Goal: Information Seeking & Learning: Learn about a topic

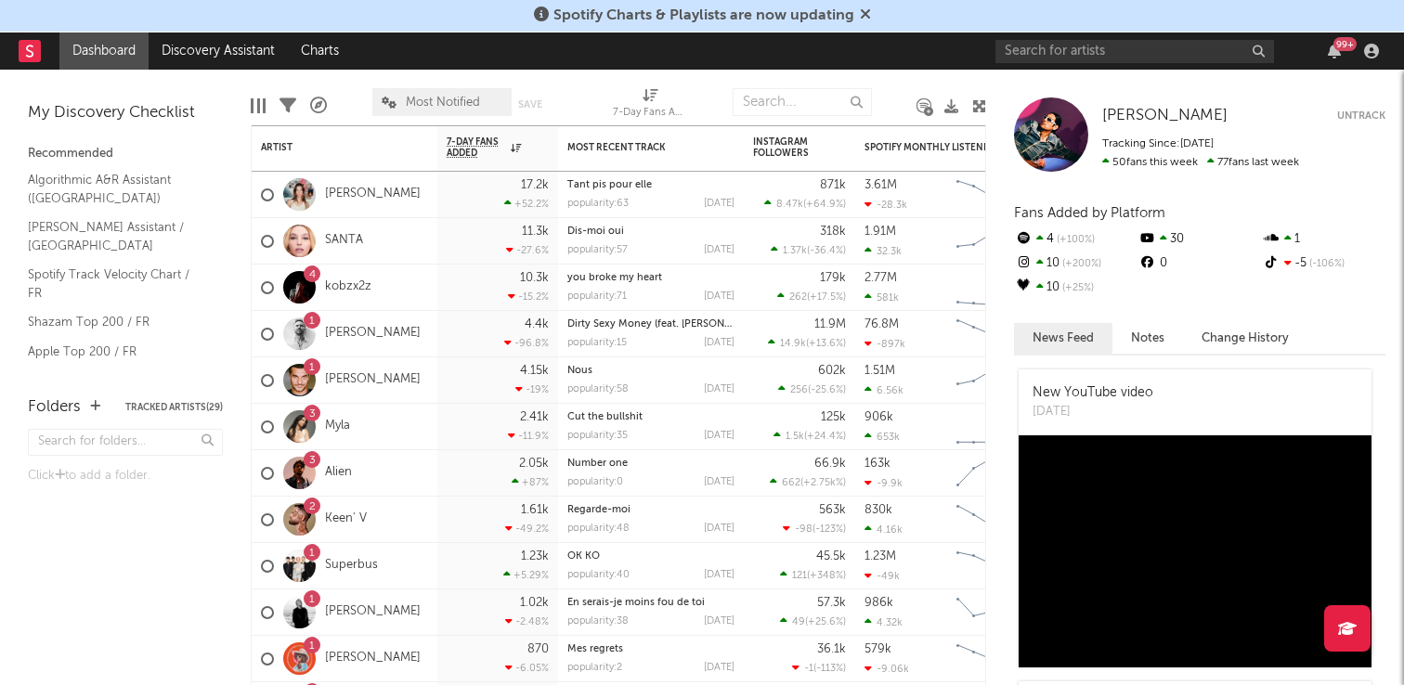
click at [446, 110] on span "Most Notified" at bounding box center [441, 102] width 139 height 28
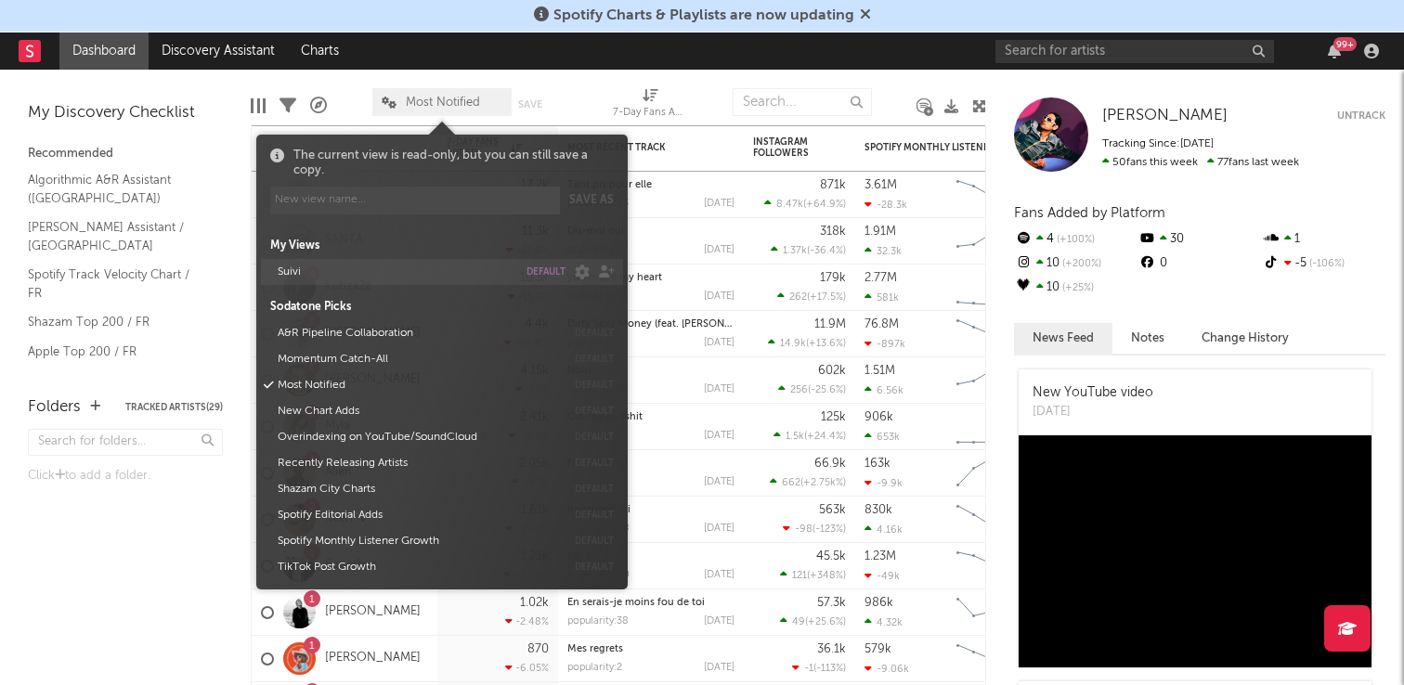
click at [321, 278] on button "Suivi" at bounding box center [394, 272] width 246 height 26
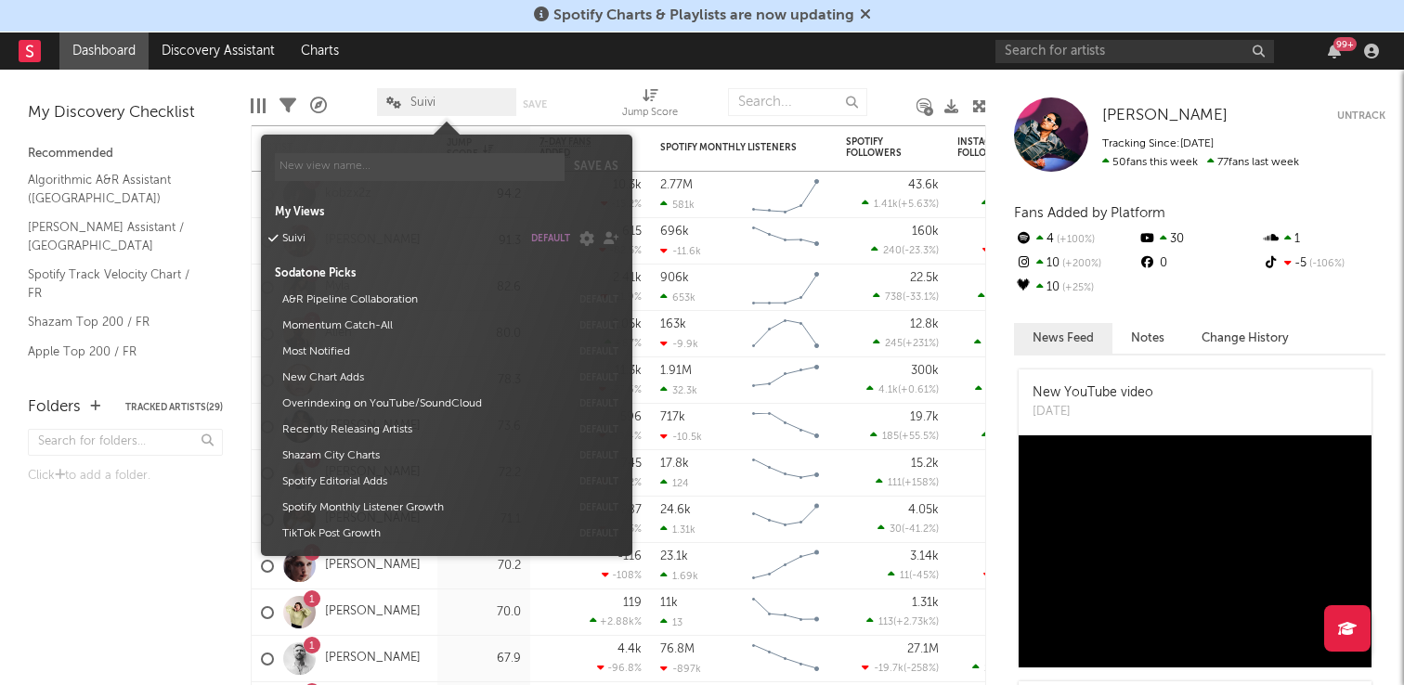
click at [164, 567] on div "Folders Tracked Artists ( 29 ) Click to add a folder." at bounding box center [125, 532] width 251 height 308
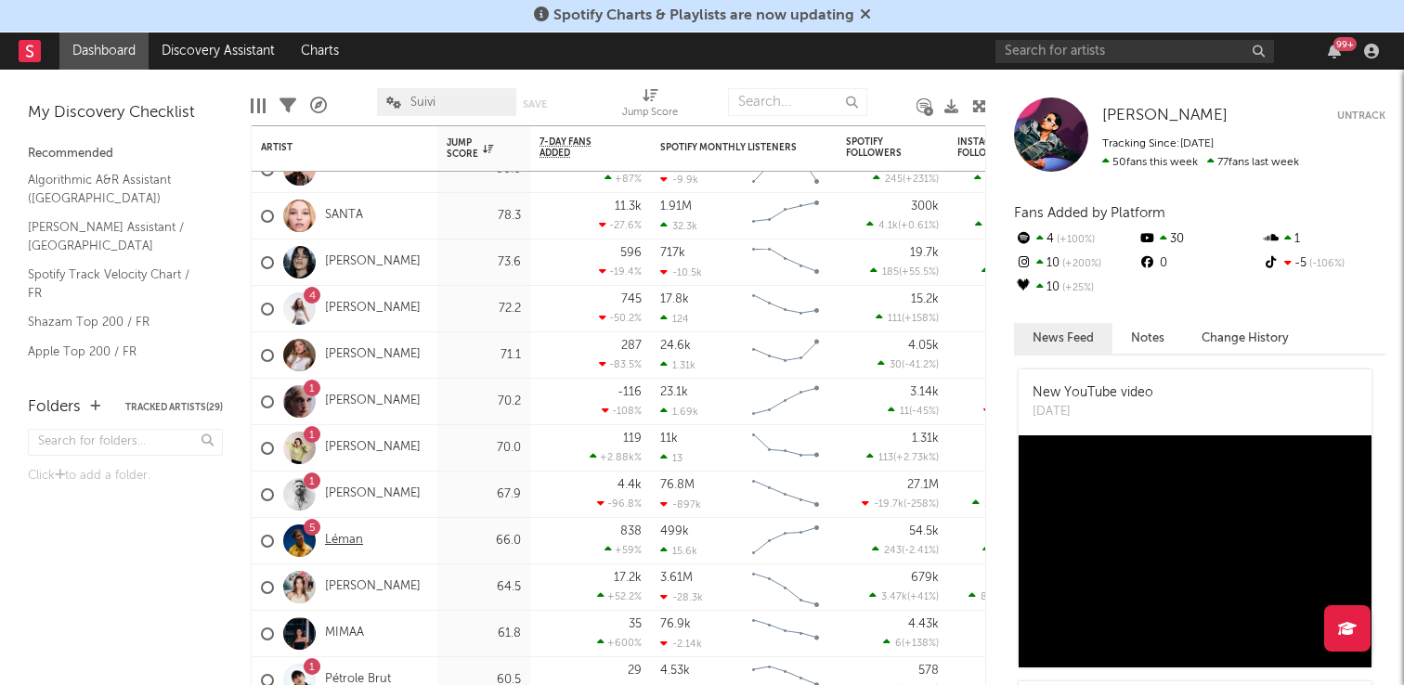
click at [344, 541] on link "Léman" at bounding box center [344, 541] width 38 height 16
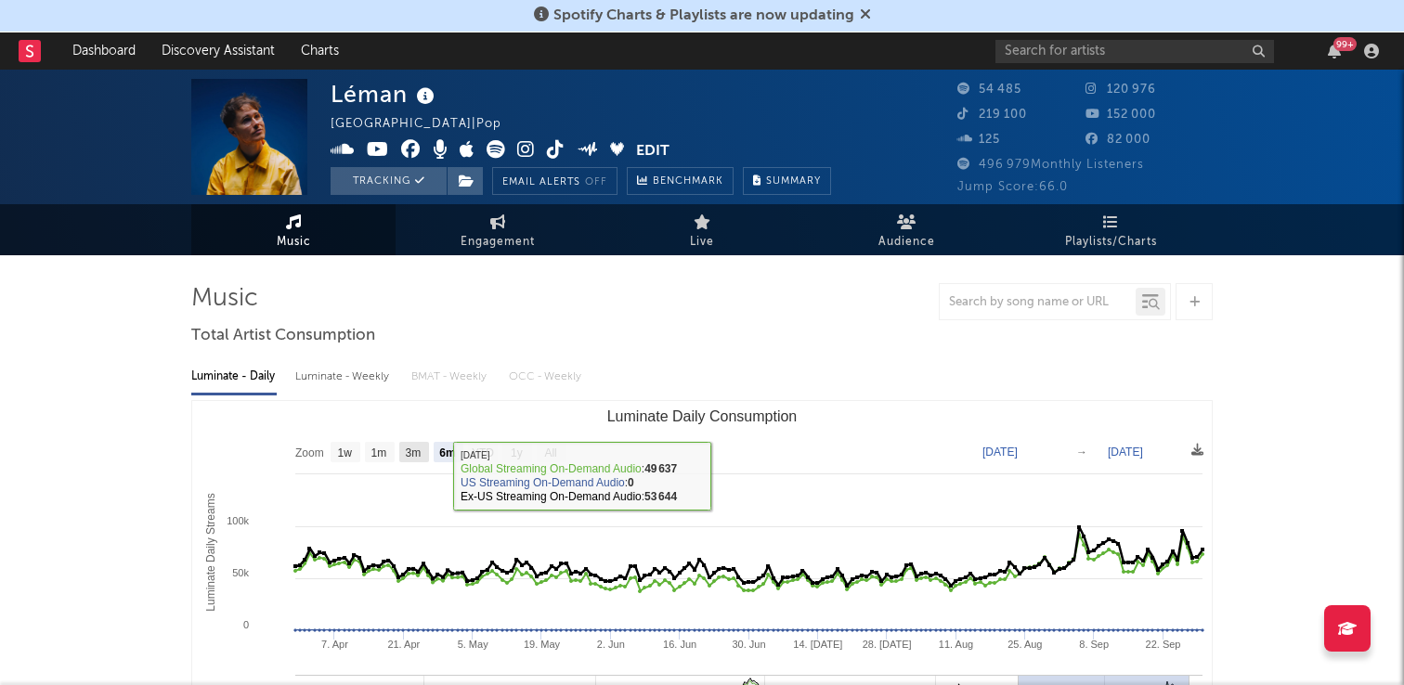
click at [418, 455] on text "3m" at bounding box center [414, 453] width 16 height 13
select select "3m"
type input "[DATE]"
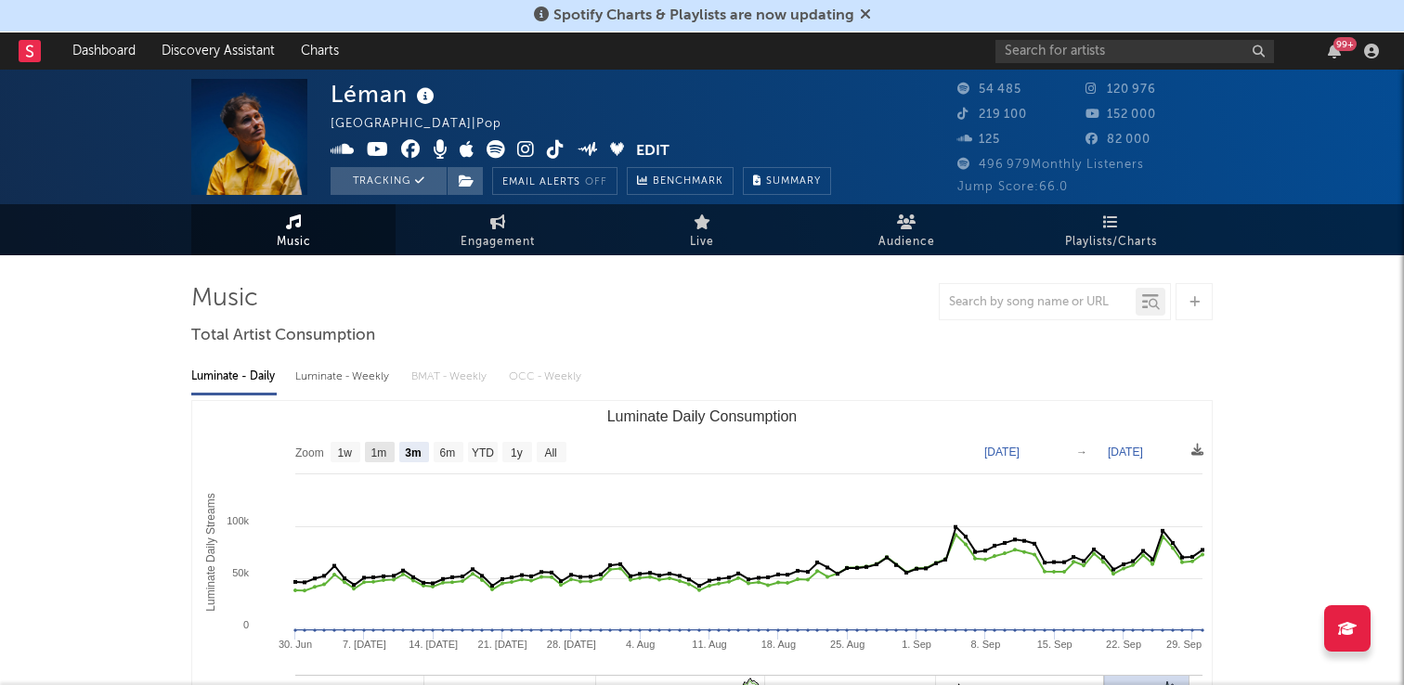
click at [384, 451] on text "1m" at bounding box center [380, 453] width 16 height 13
select select "1m"
type input "[DATE]"
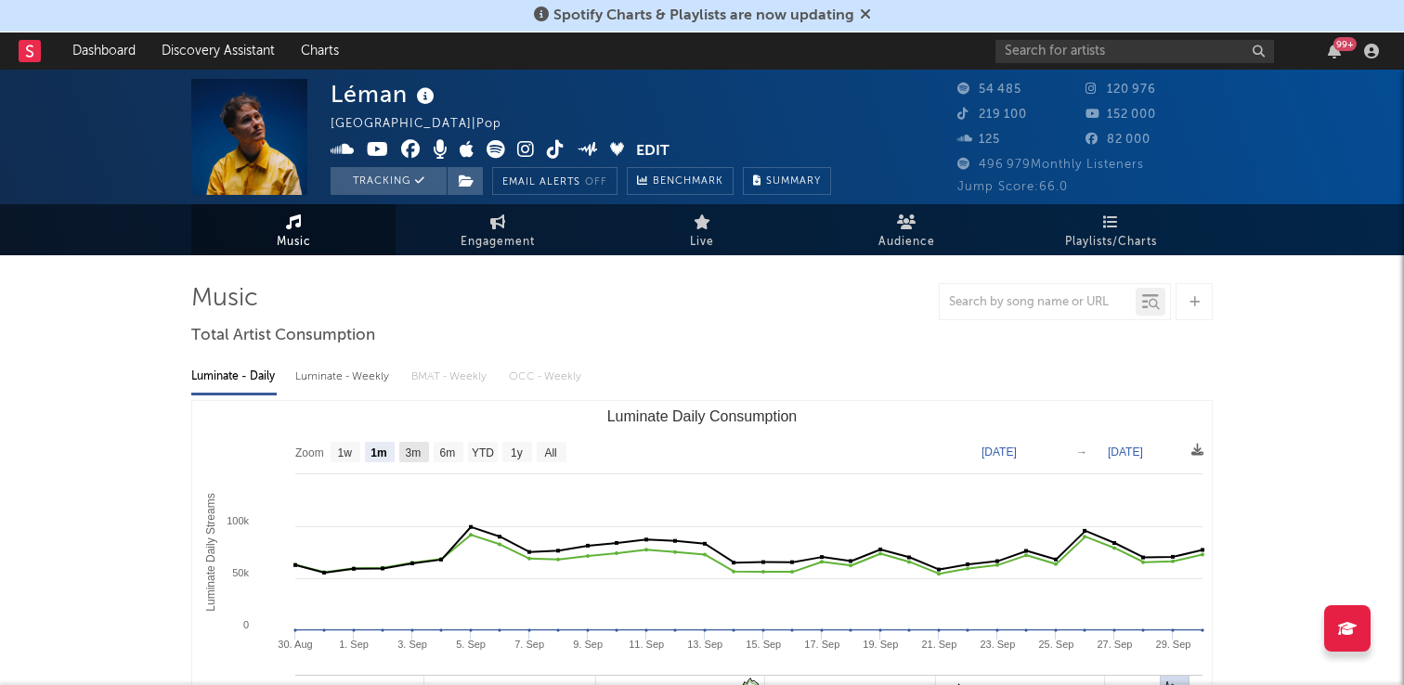
click at [409, 453] on text "3m" at bounding box center [414, 453] width 16 height 13
select select "3m"
type input "[DATE]"
